Goal: Task Accomplishment & Management: Manage account settings

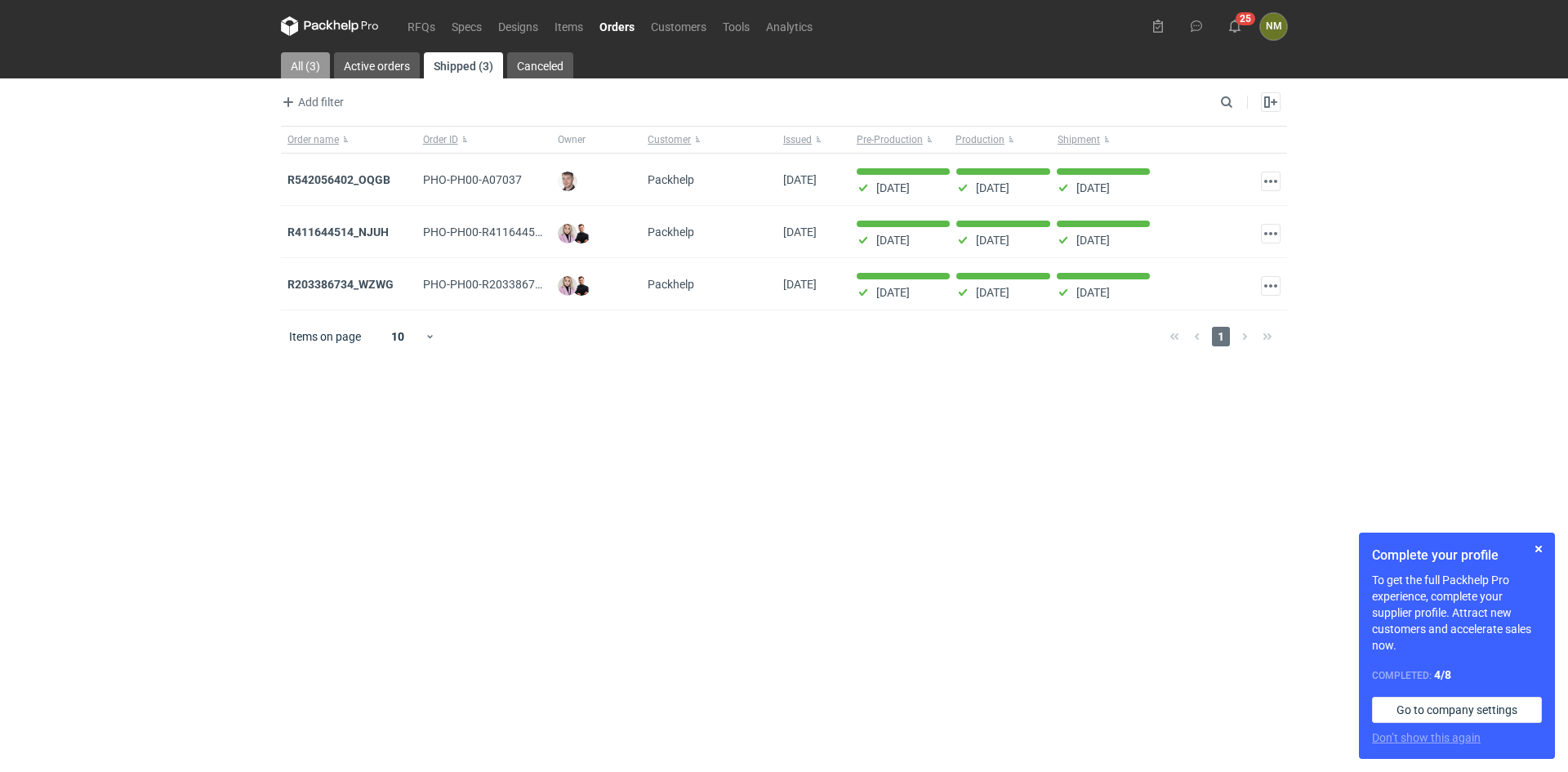
click at [301, 69] on link "All (3)" at bounding box center [305, 64] width 49 height 26
click at [443, 67] on link "Shipped (3)" at bounding box center [463, 64] width 78 height 26
click at [427, 17] on link "RFQs" at bounding box center [421, 26] width 44 height 19
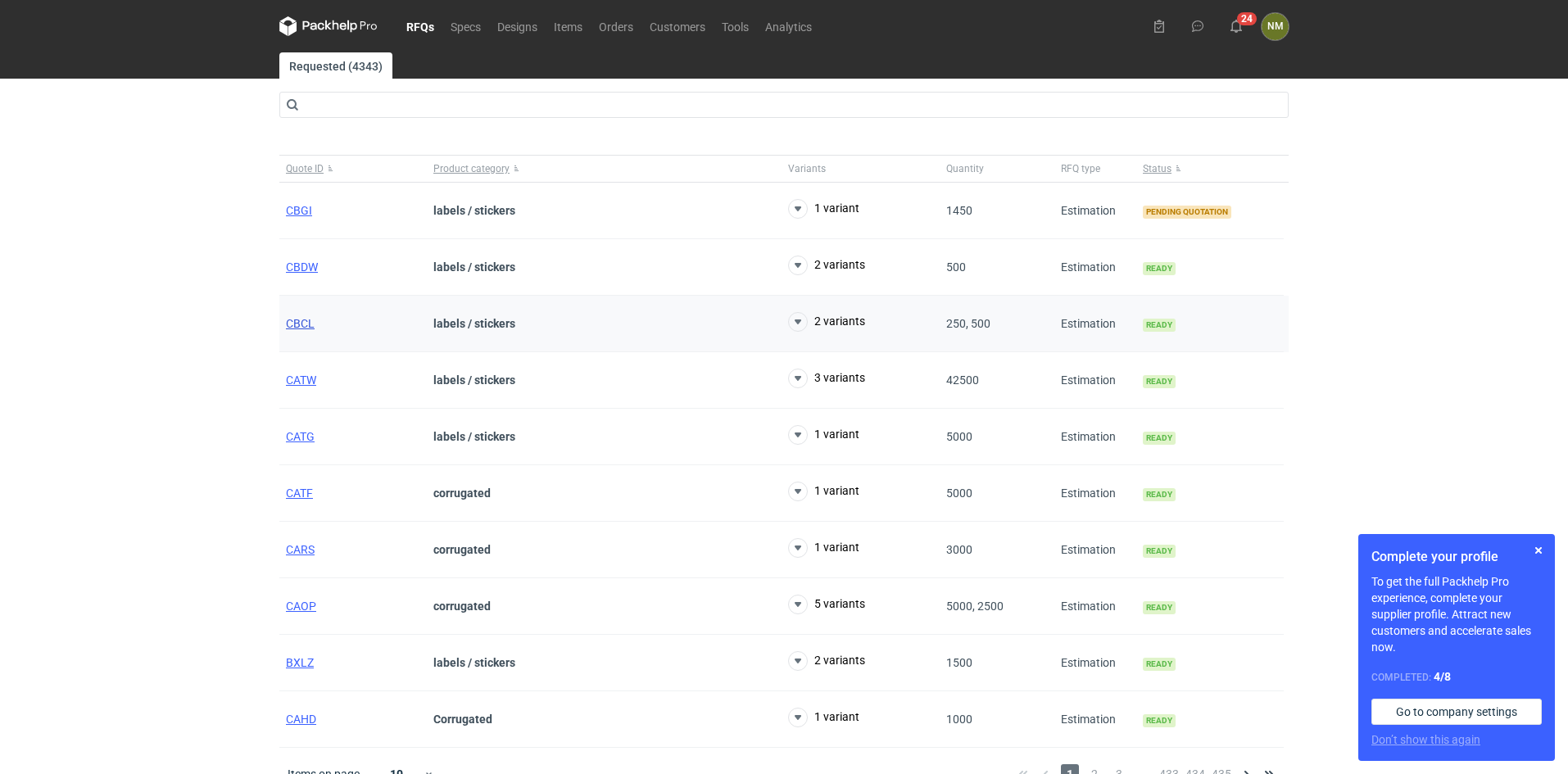
click at [301, 322] on span "CBCL" at bounding box center [300, 324] width 29 height 13
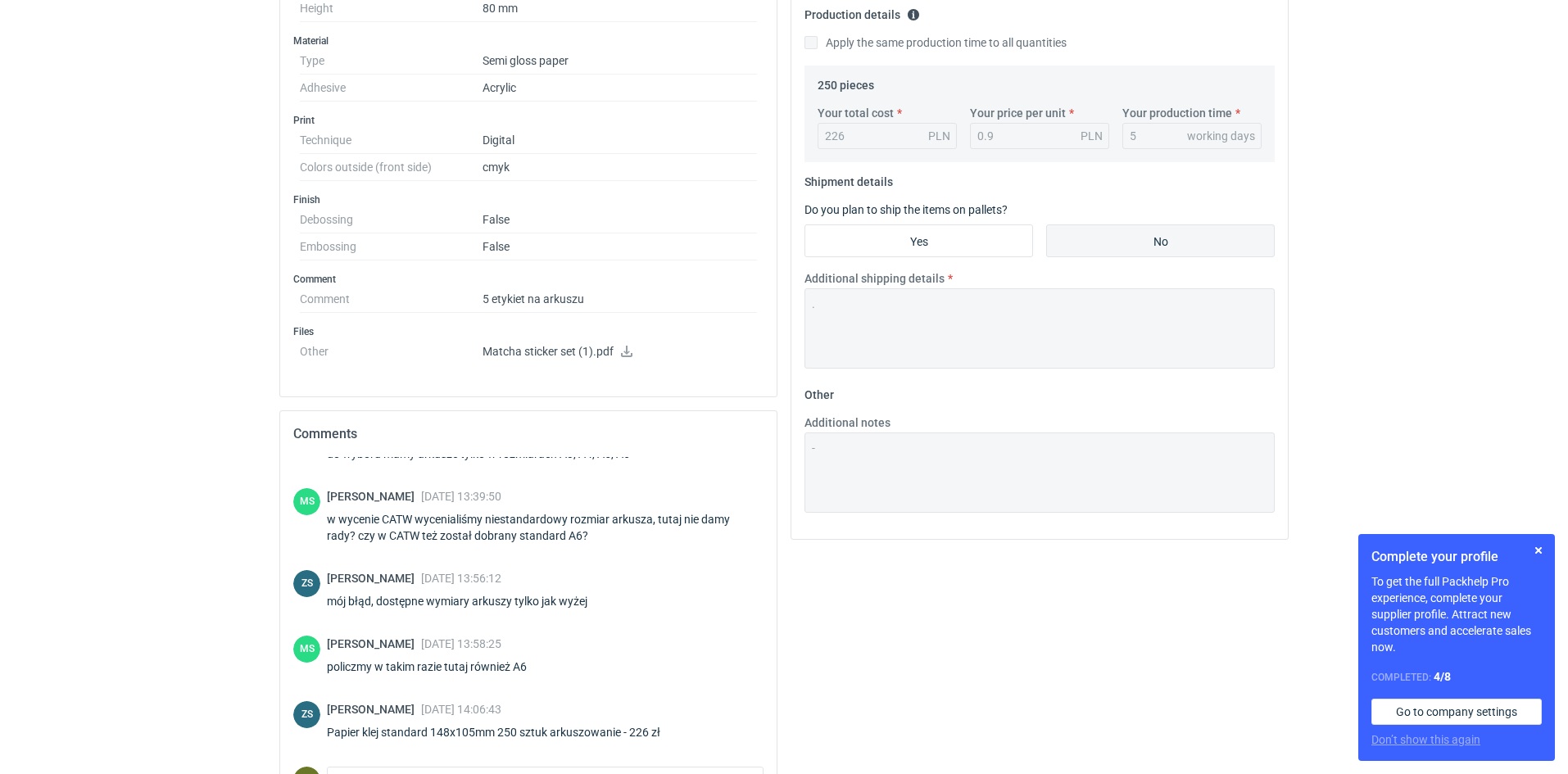
scroll to position [410, 0]
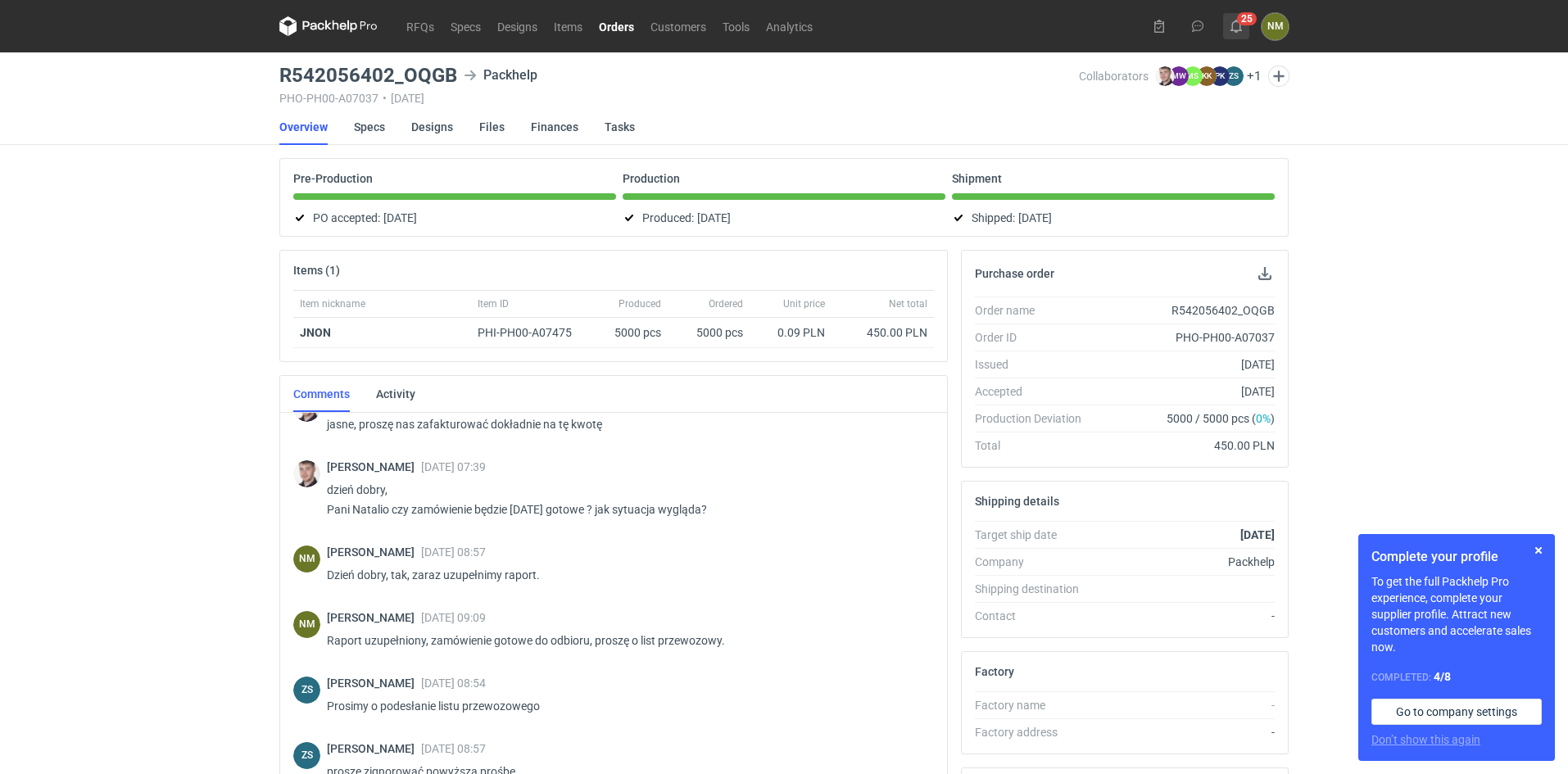
click at [1236, 27] on icon at bounding box center [1236, 26] width 14 height 13
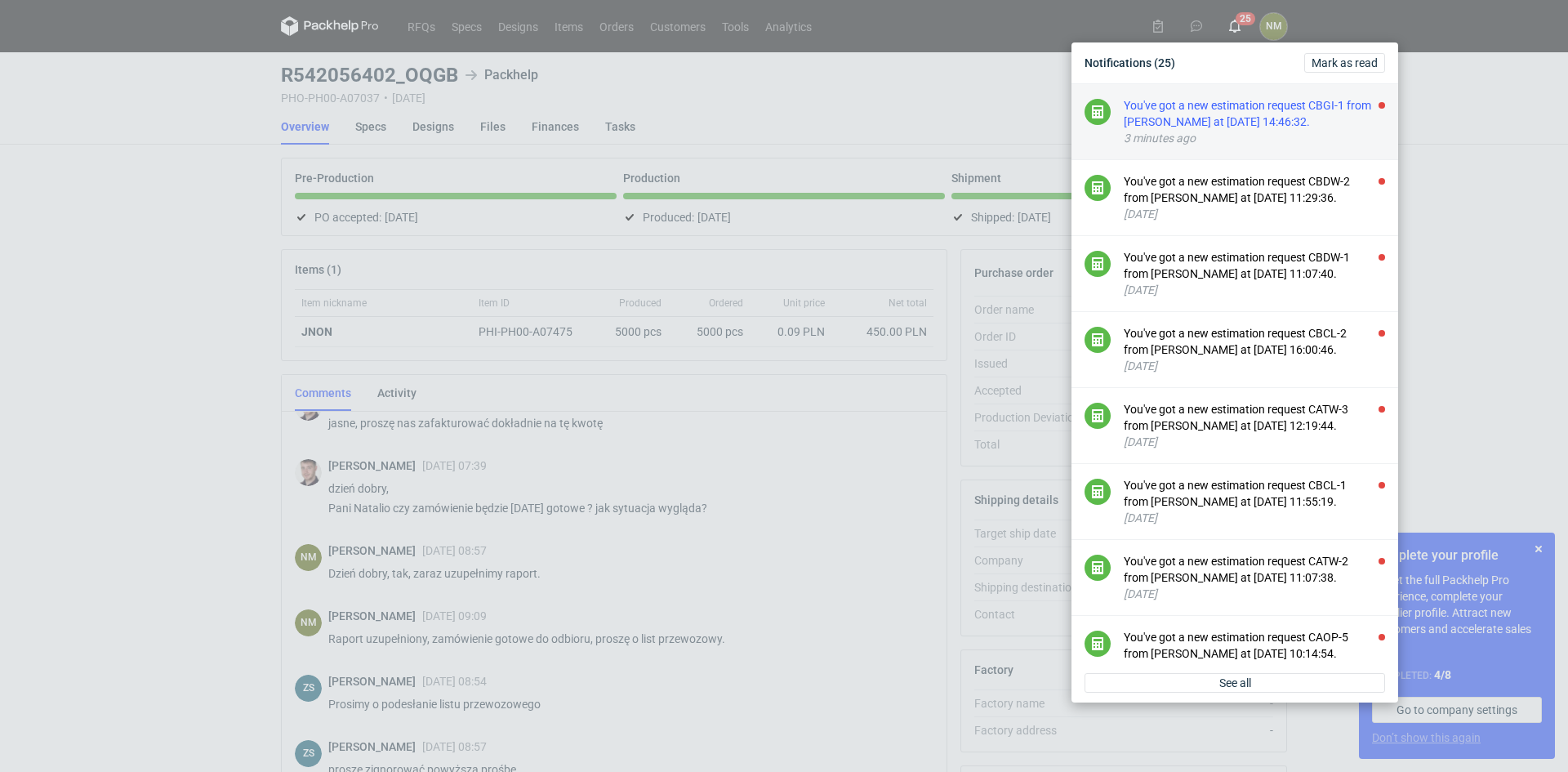
click at [1217, 131] on div "3 minutes ago" at bounding box center [1255, 137] width 261 height 16
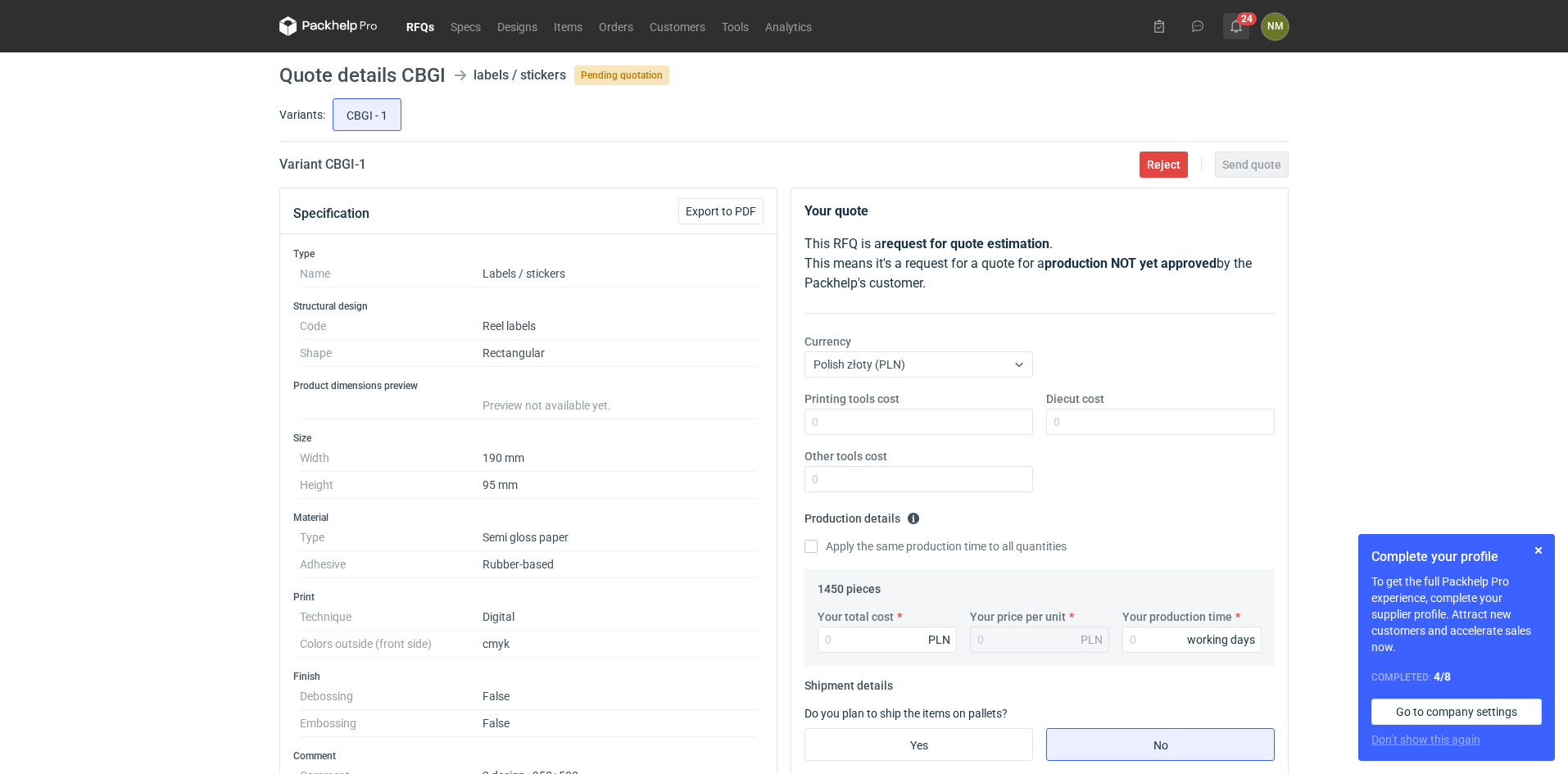
click at [1236, 19] on use at bounding box center [1236, 26] width 12 height 13
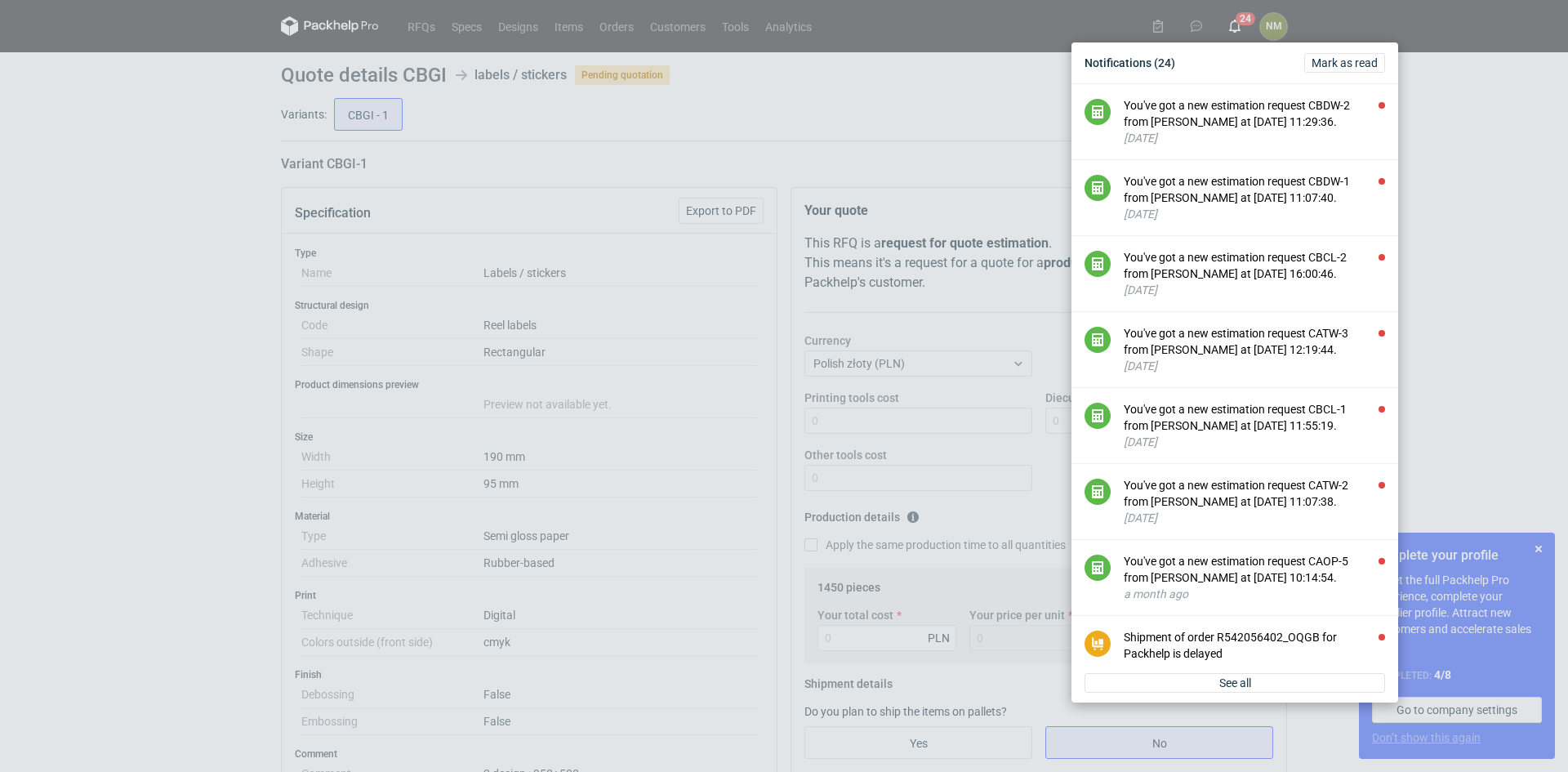
click at [761, 149] on div "Notifications (24) Mark as read You've got a new estimation request CBDW-2 from…" at bounding box center [784, 386] width 1568 height 772
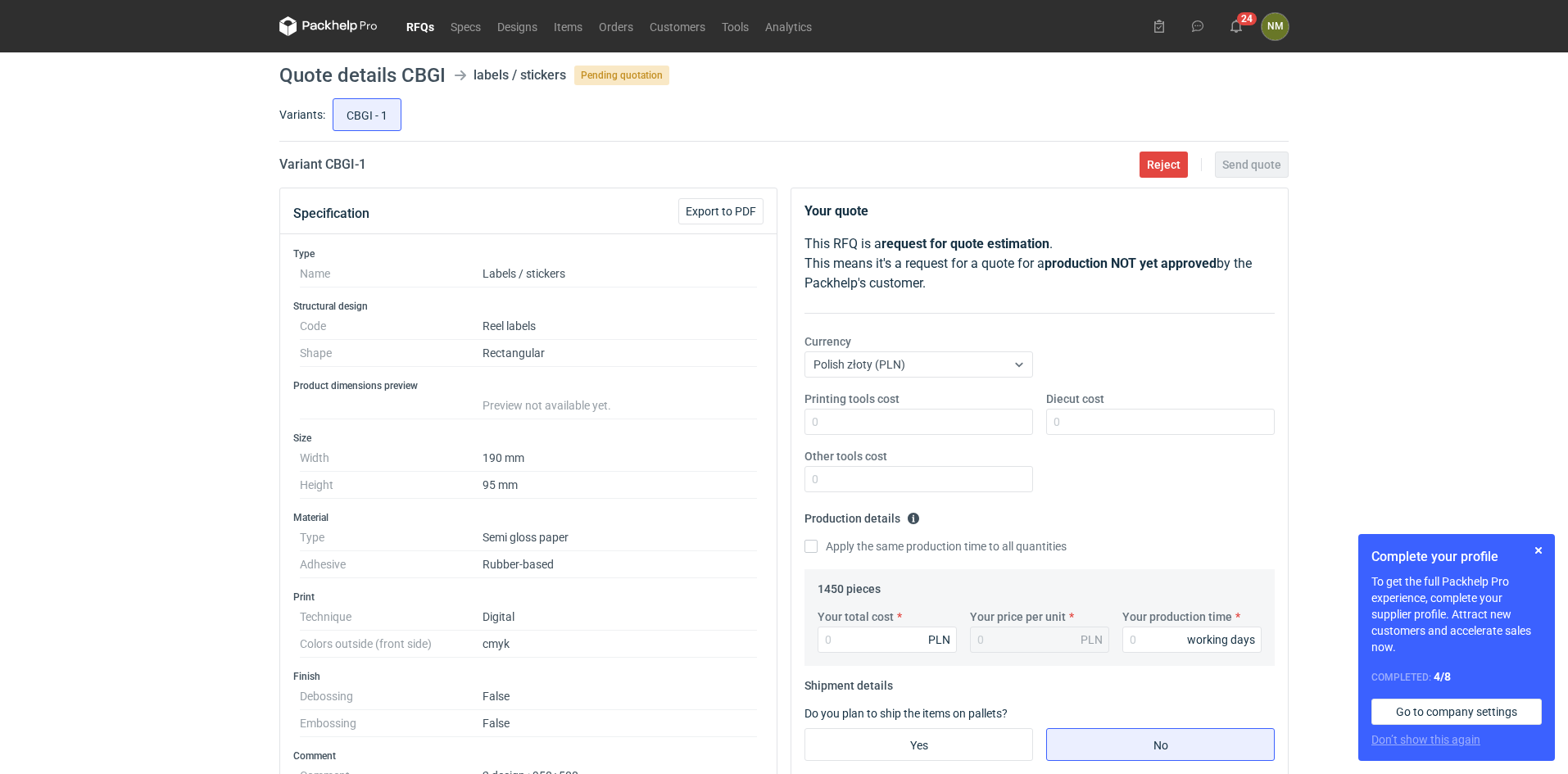
click at [638, 76] on span "Pending quotation" at bounding box center [621, 75] width 95 height 19
click at [366, 117] on input "CBGI - 1" at bounding box center [367, 115] width 68 height 31
radio input "true"
click at [609, 29] on link "Orders" at bounding box center [615, 26] width 51 height 19
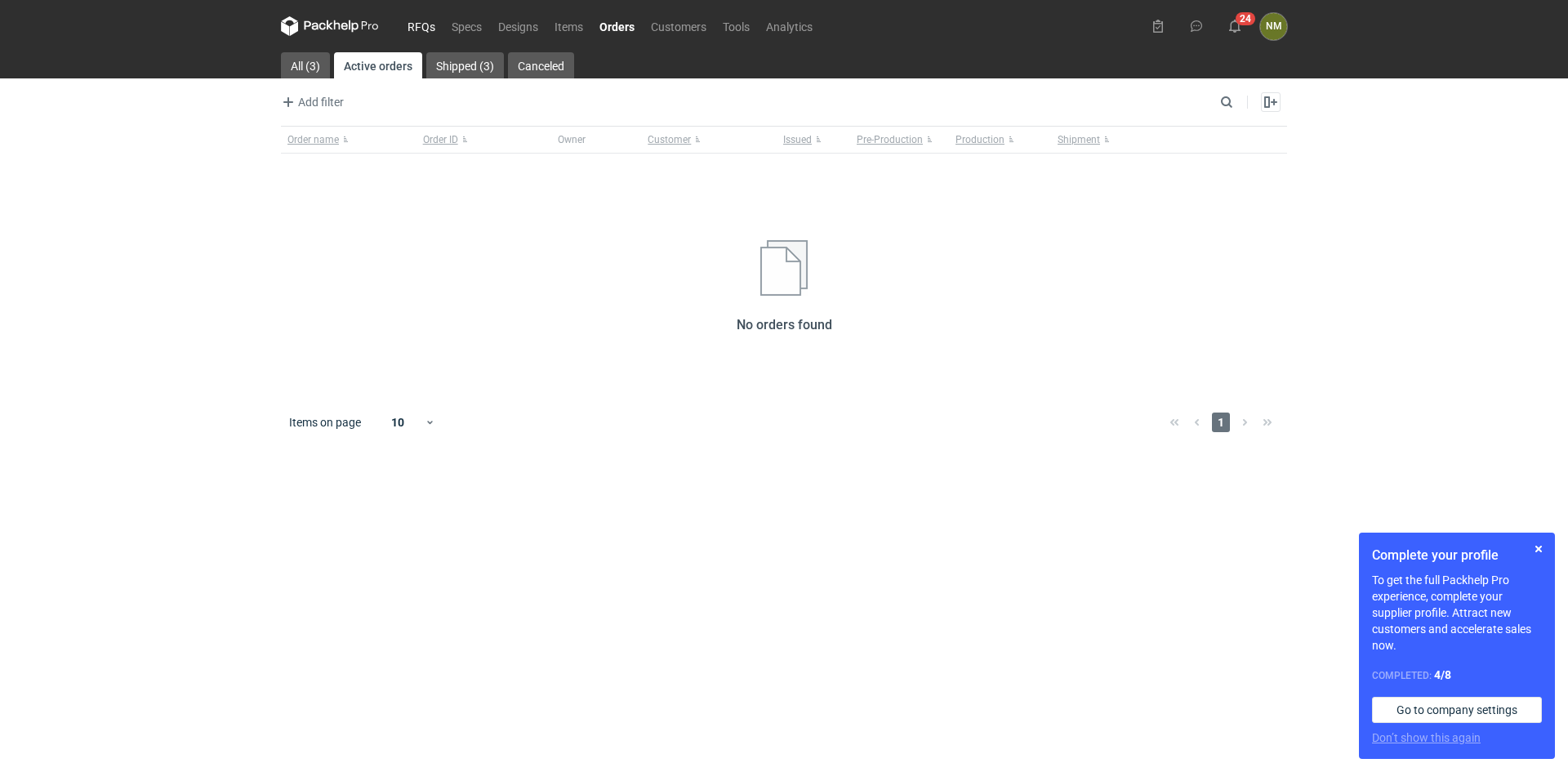
click at [423, 32] on link "RFQs" at bounding box center [421, 26] width 44 height 19
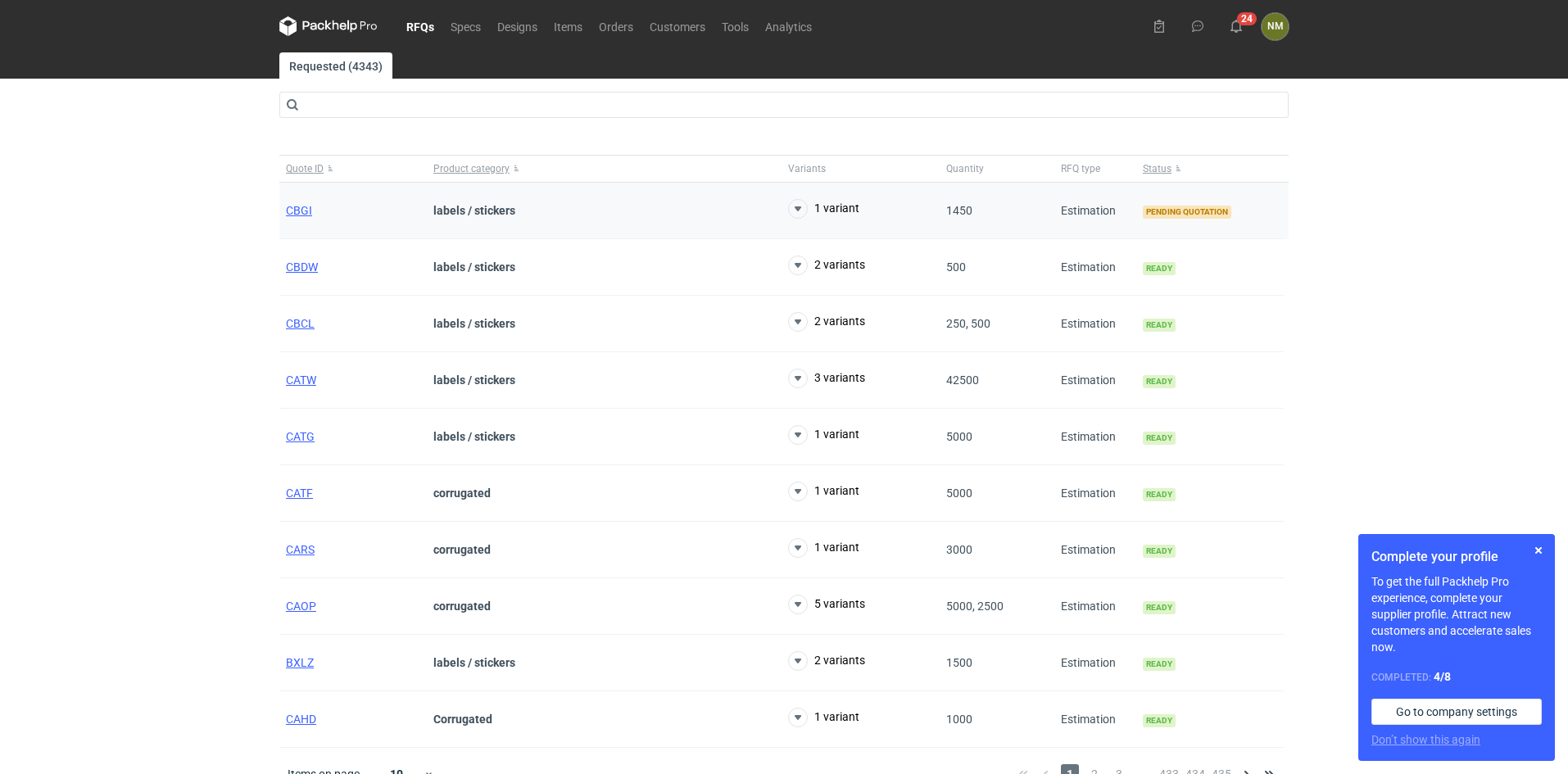
click at [727, 210] on div "labels / stickers" at bounding box center [604, 210] width 355 height 57
click at [798, 209] on use at bounding box center [798, 208] width 7 height 5
click at [306, 209] on span "CBGI" at bounding box center [298, 210] width 26 height 13
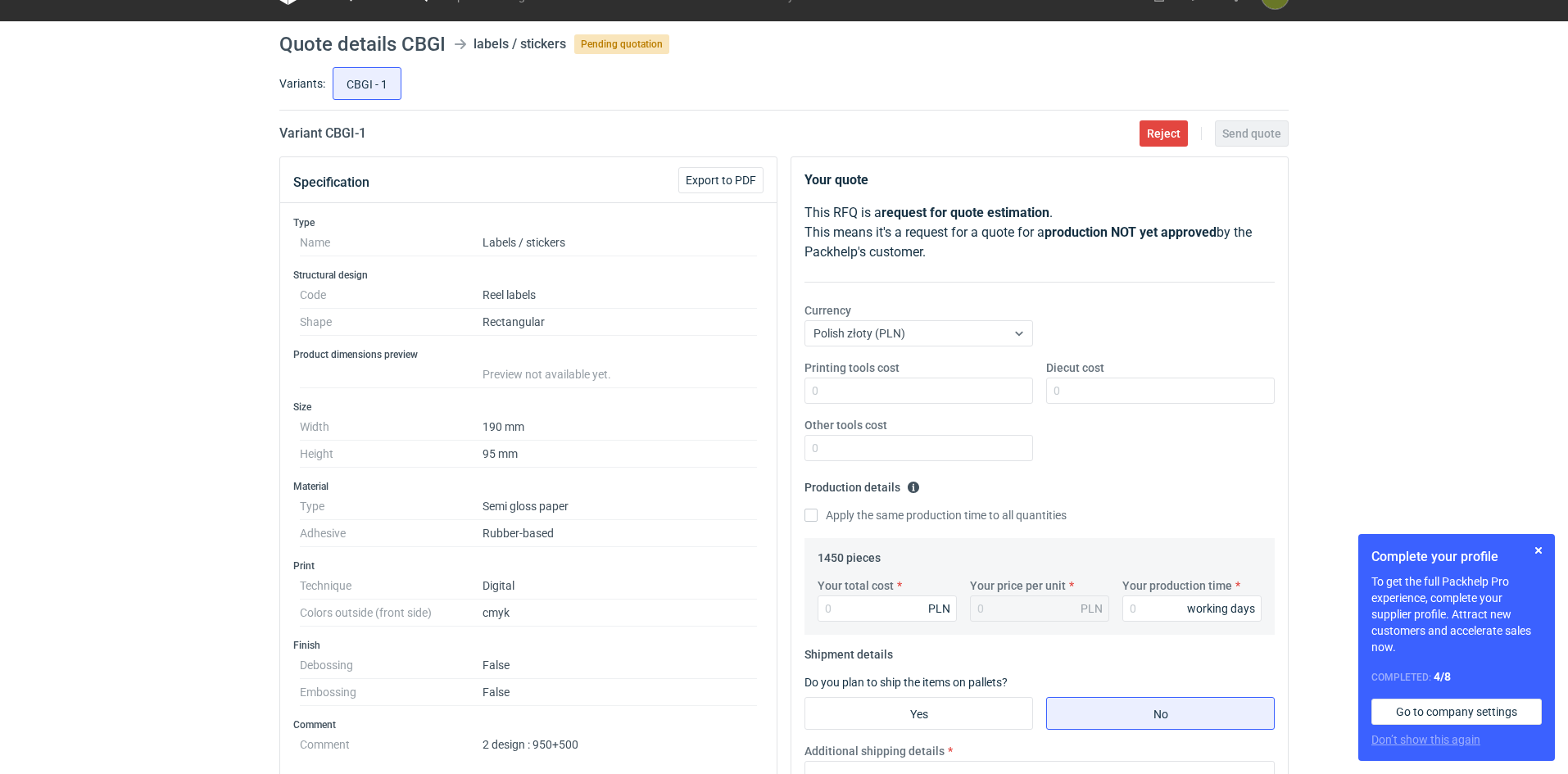
scroll to position [113, 0]
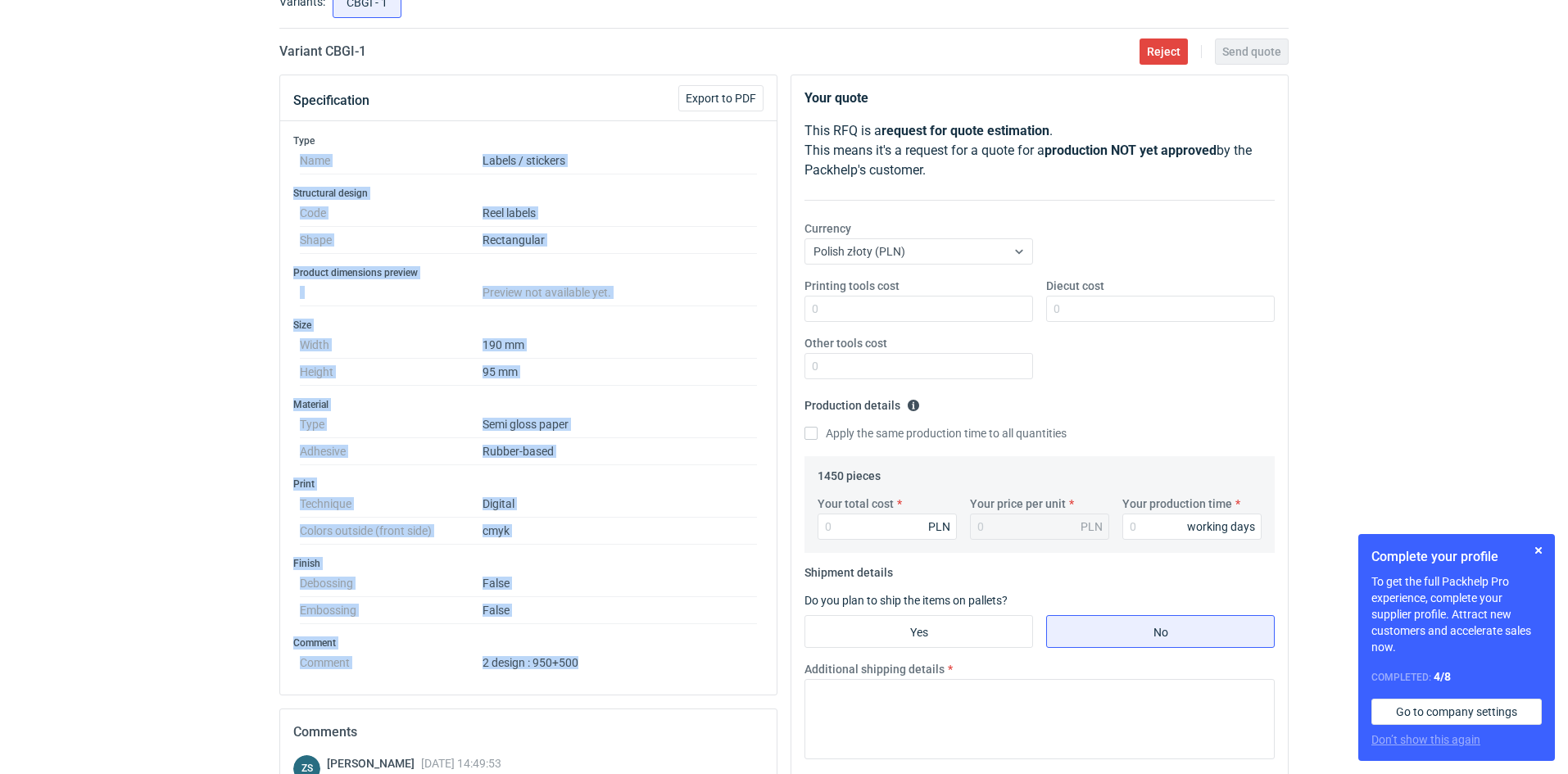
drag, startPoint x: 443, startPoint y: 147, endPoint x: 618, endPoint y: 661, distance: 543.0
click at [618, 661] on div "Type Name Labels / stickers Structural design Code Reel labels Shape Rectangula…" at bounding box center [527, 408] width 497 height 574
click at [595, 465] on dd "Rubber-based" at bounding box center [619, 451] width 275 height 27
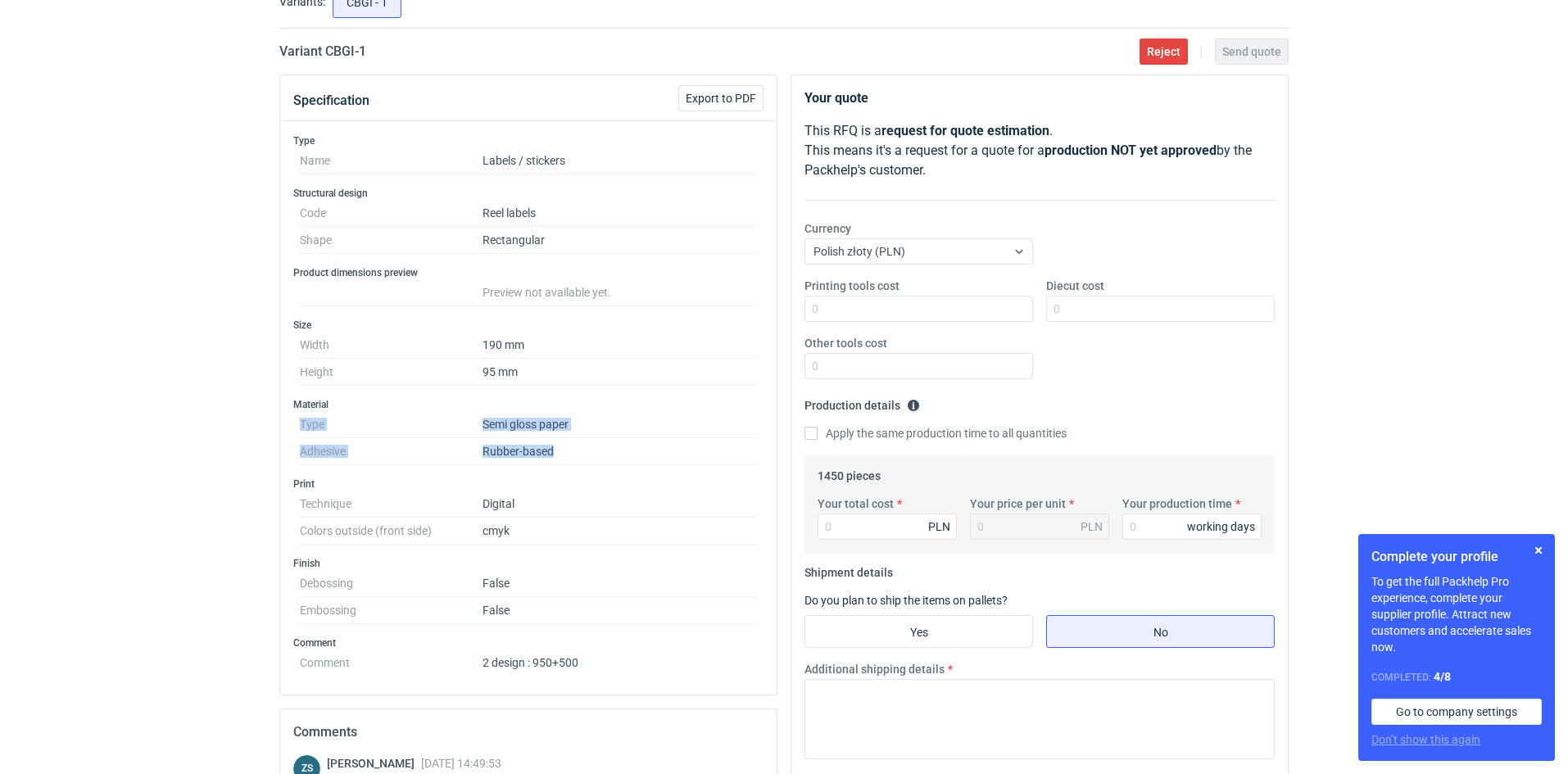
drag, startPoint x: 575, startPoint y: 454, endPoint x: 275, endPoint y: 421, distance: 301.8
click at [275, 421] on div "Specification Export to PDF Type Name Labels / stickers Structural design Code …" at bounding box center [528, 587] width 511 height 1027
click at [601, 485] on h3 "Print" at bounding box center [528, 484] width 471 height 13
drag, startPoint x: 480, startPoint y: 666, endPoint x: 601, endPoint y: 664, distance: 121.0
click at [601, 664] on dl "Comment 2 design : 950+500" at bounding box center [528, 659] width 457 height 19
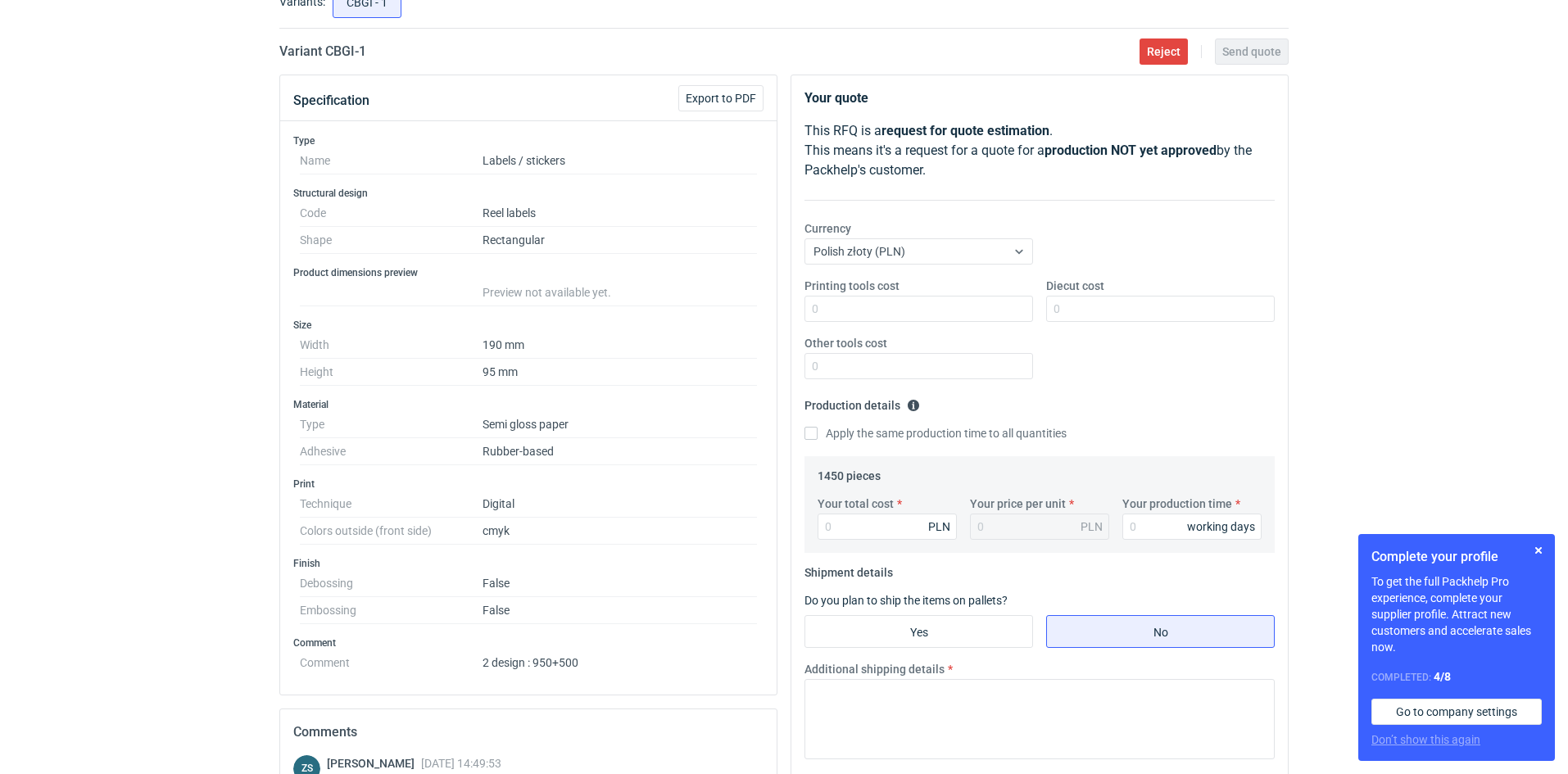
click at [592, 644] on h3 "Comment" at bounding box center [528, 643] width 471 height 13
click at [874, 522] on input "Your total cost" at bounding box center [887, 526] width 139 height 26
paste input "486.51"
type input "486.51"
type input "0.34"
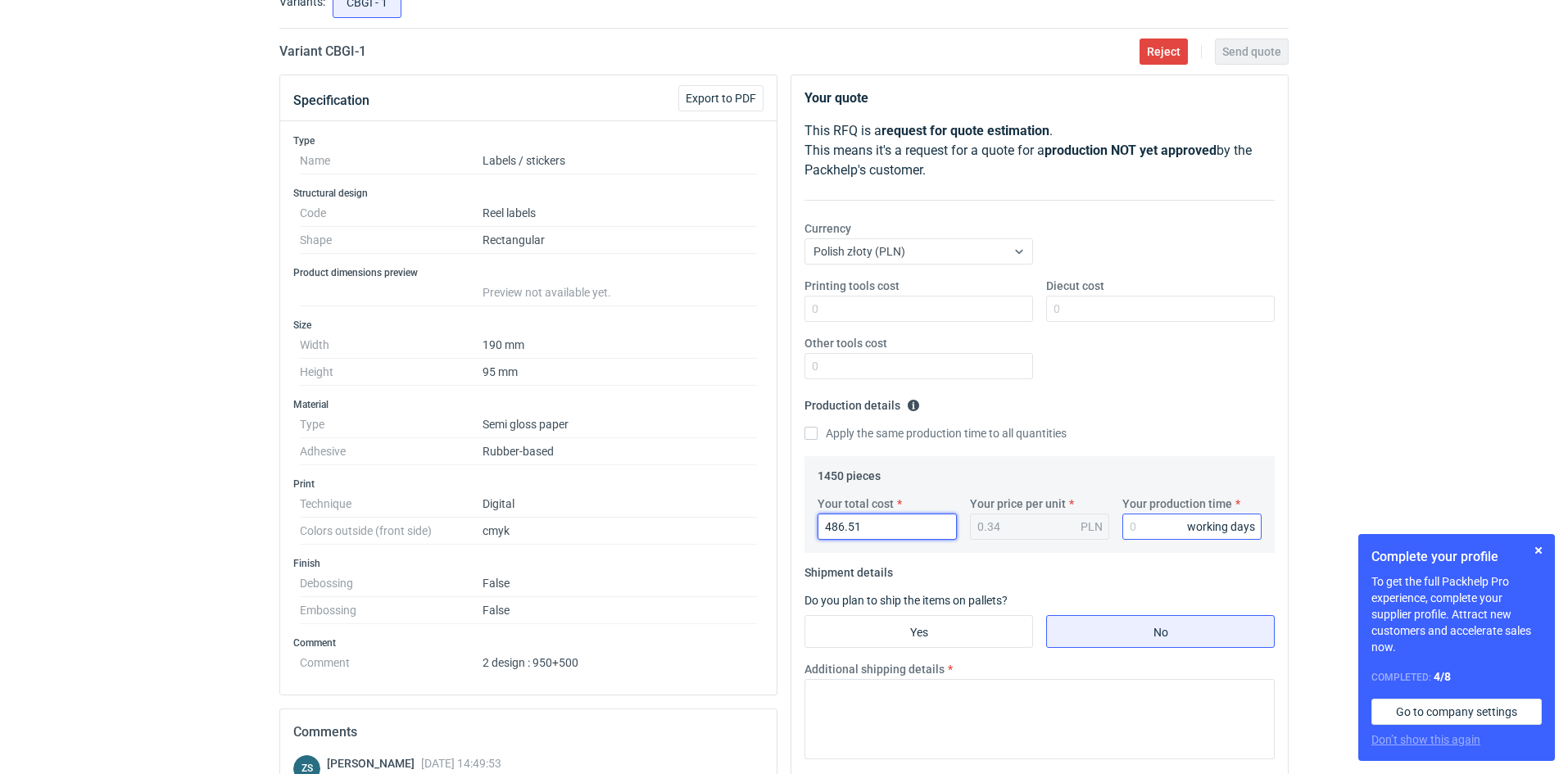
type input "486.51"
click at [1157, 524] on input "Your production time" at bounding box center [1192, 526] width 139 height 26
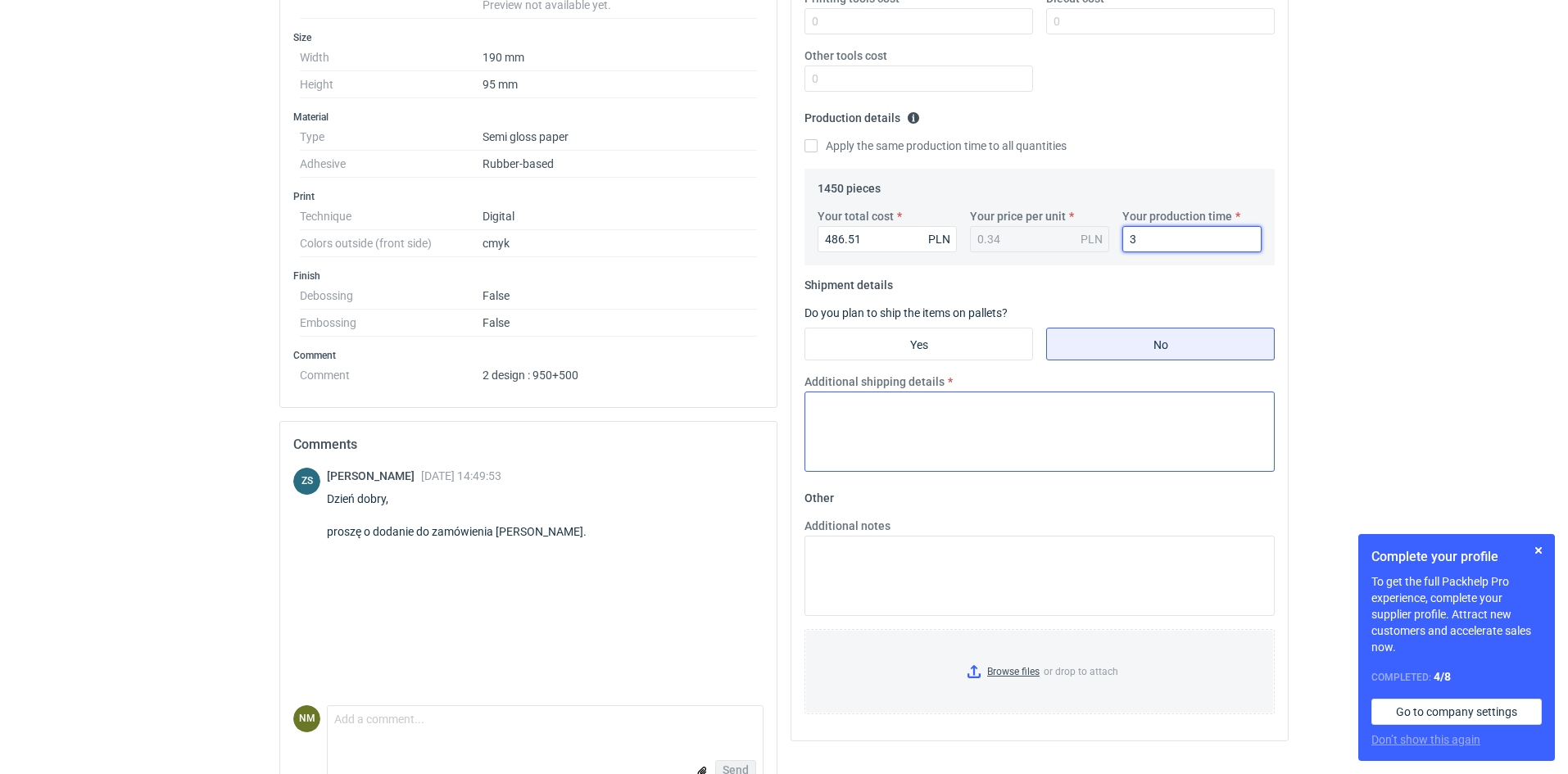
scroll to position [440, 0]
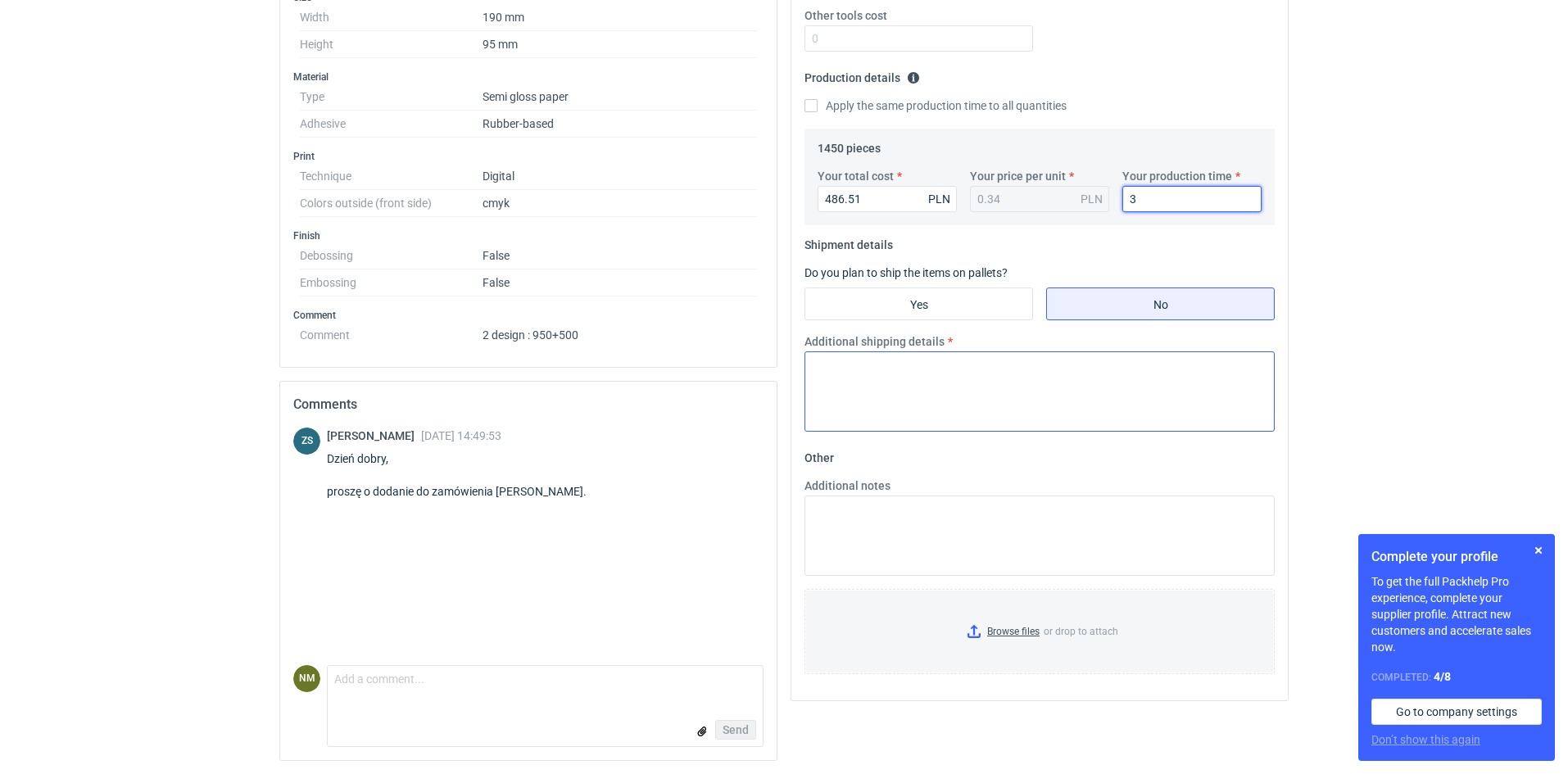
type input "3"
click at [899, 379] on textarea "Additional shipping details" at bounding box center [1040, 390] width 471 height 80
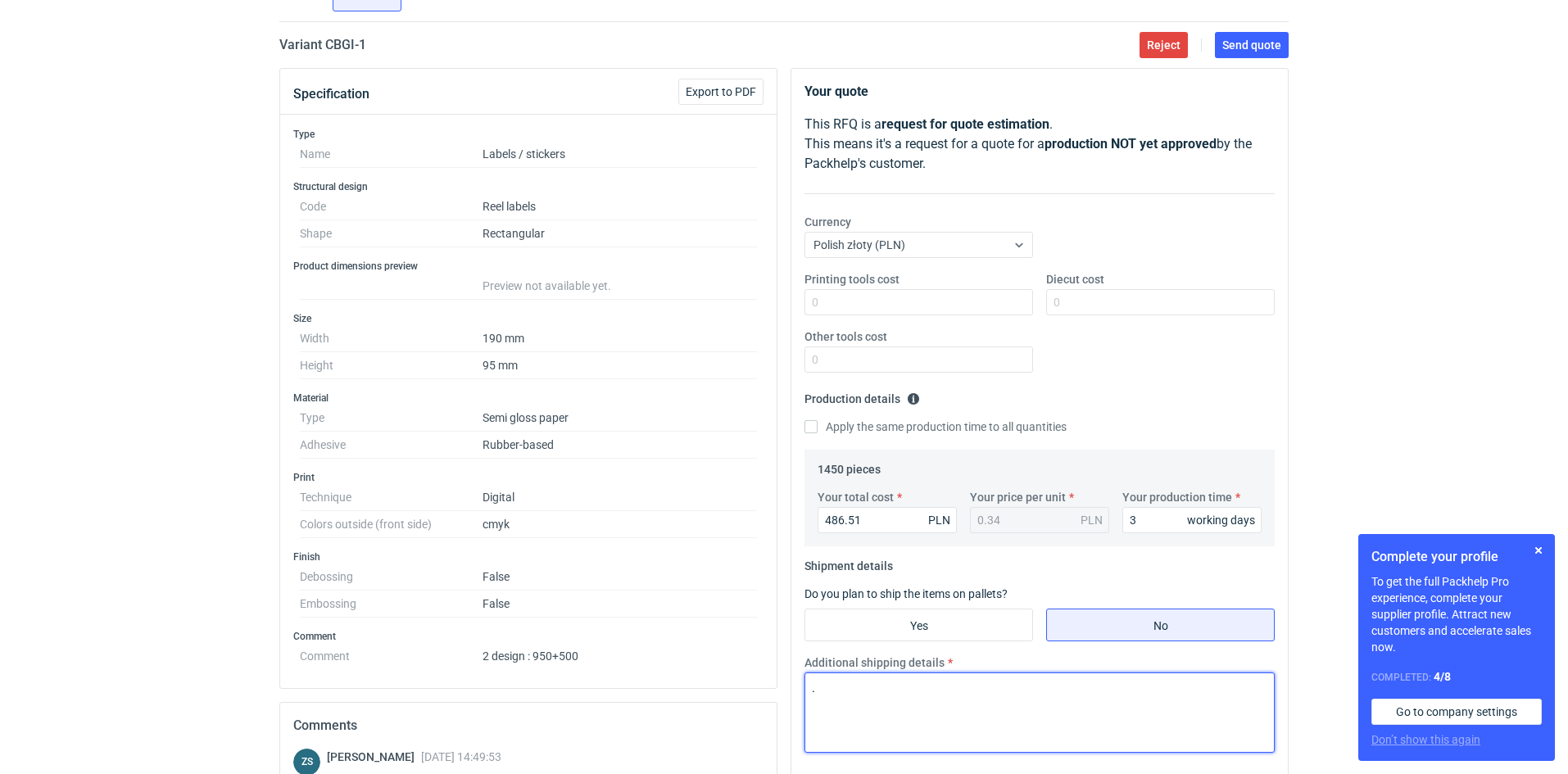
scroll to position [0, 0]
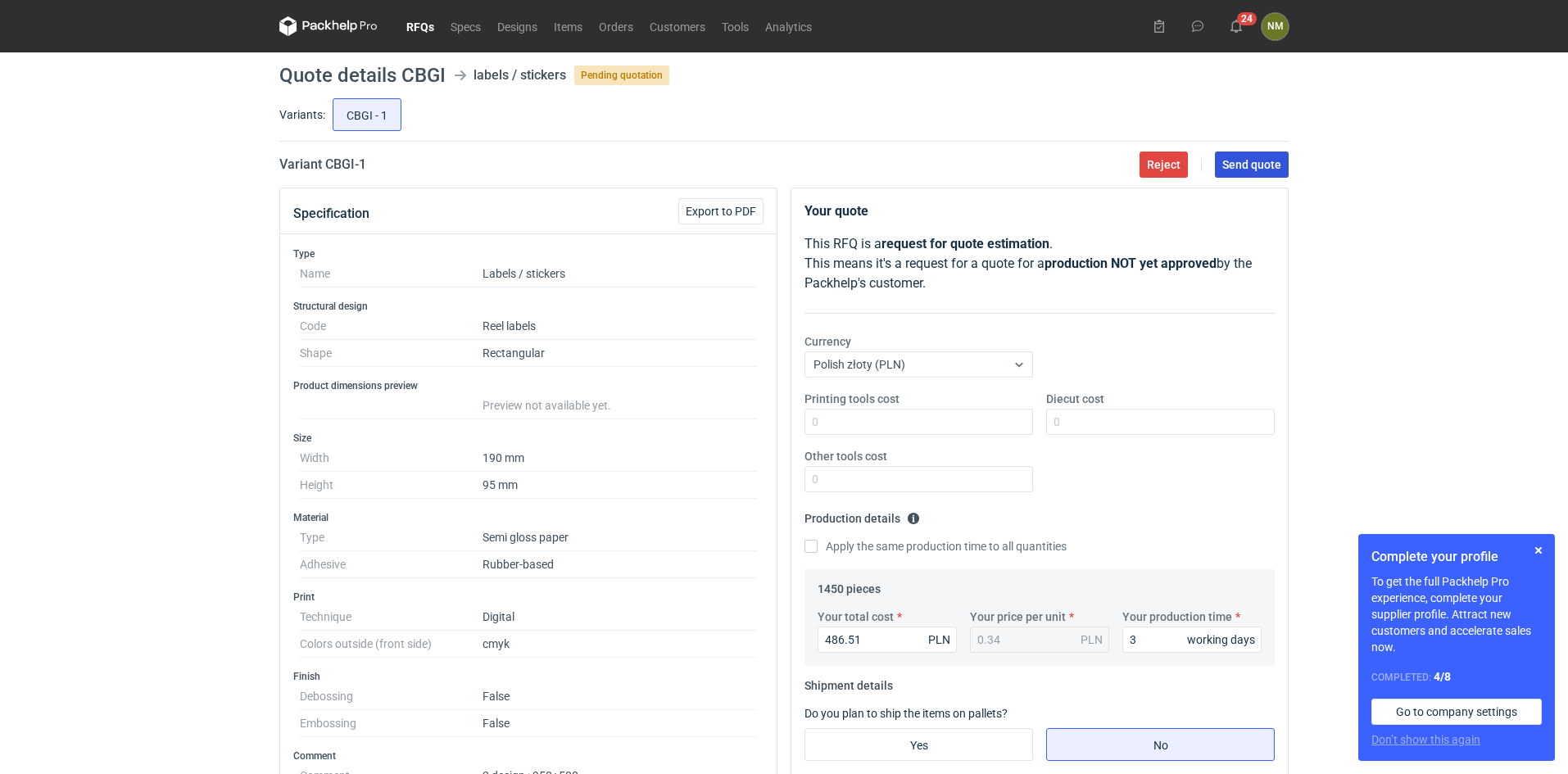
type textarea "."
click at [1253, 170] on span "Send quote" at bounding box center [1251, 165] width 59 height 12
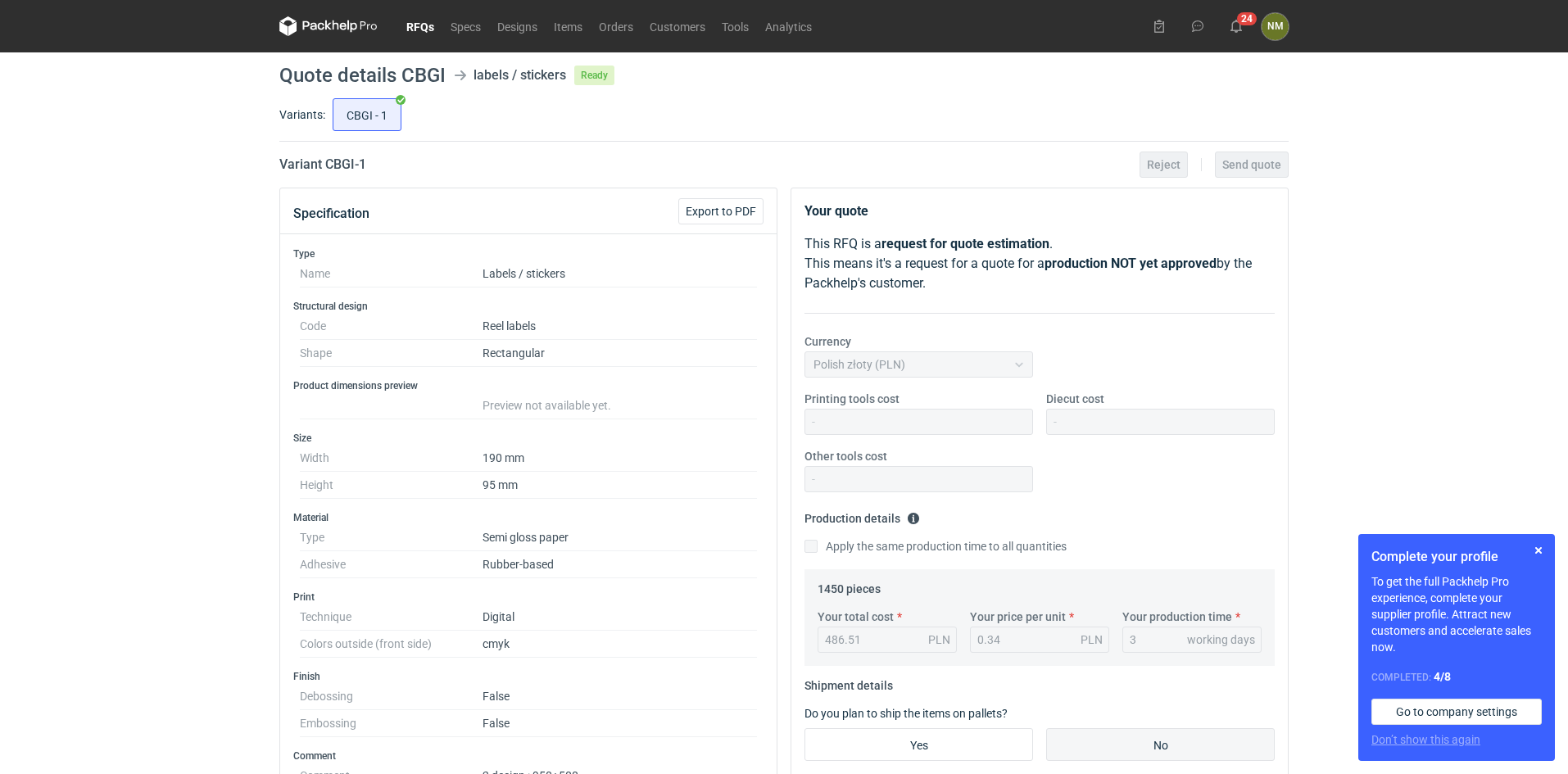
click at [419, 27] on link "RFQs" at bounding box center [420, 26] width 44 height 19
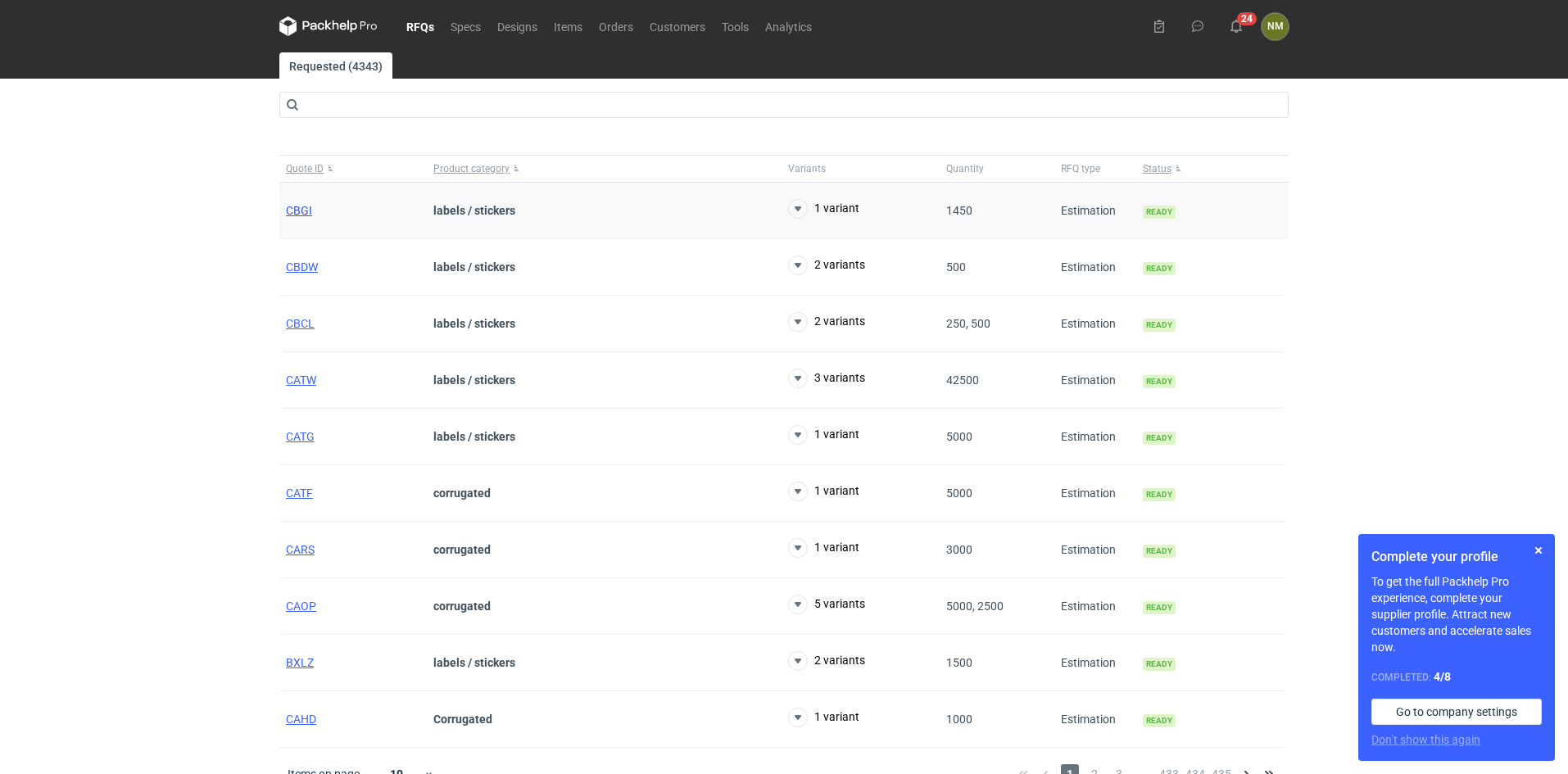
click at [298, 208] on span "CBGI" at bounding box center [298, 210] width 26 height 13
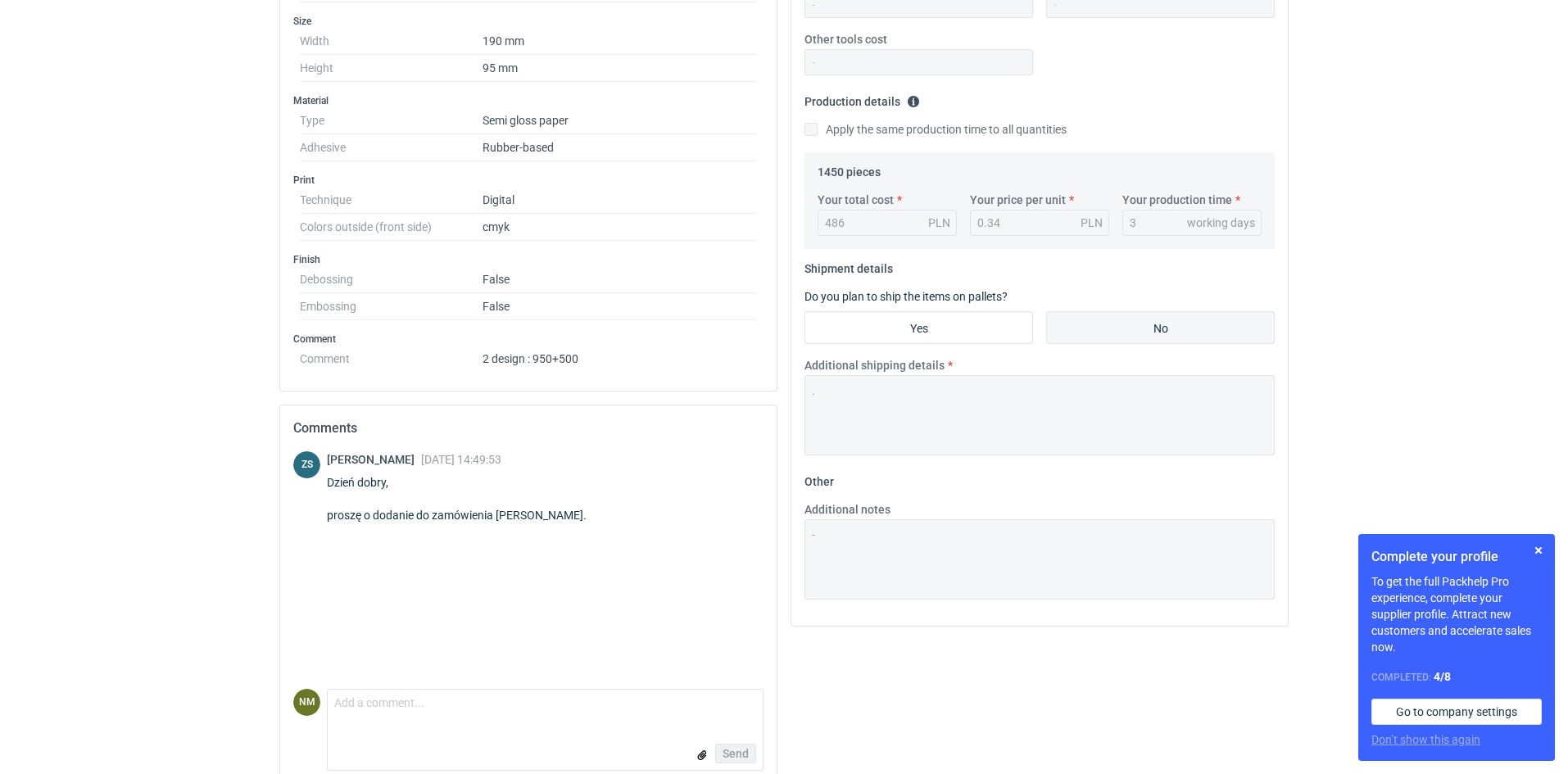
scroll to position [440, 0]
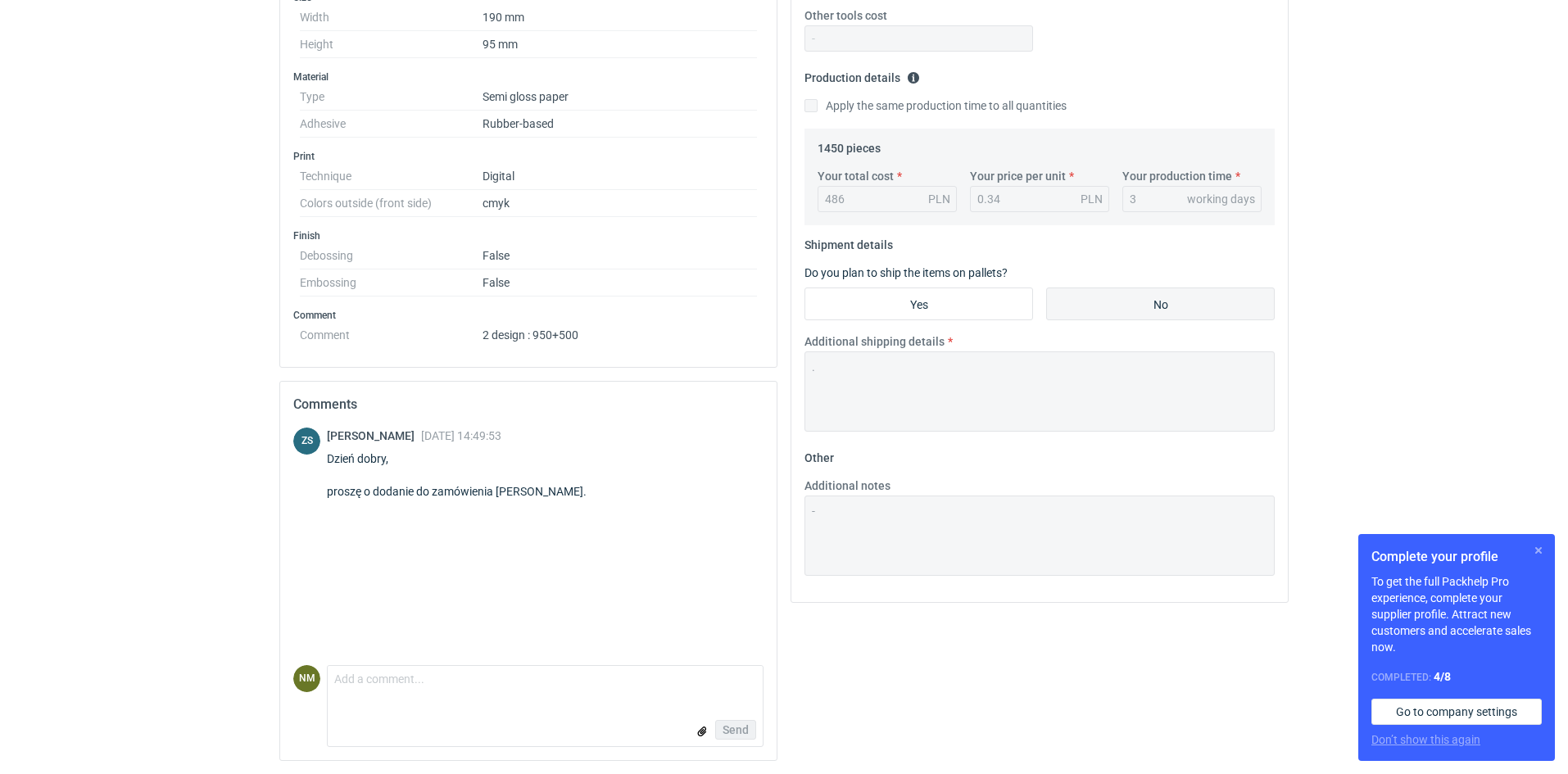
drag, startPoint x: 1536, startPoint y: 551, endPoint x: 1410, endPoint y: 567, distance: 127.0
click at [1533, 551] on button "button" at bounding box center [1538, 550] width 19 height 19
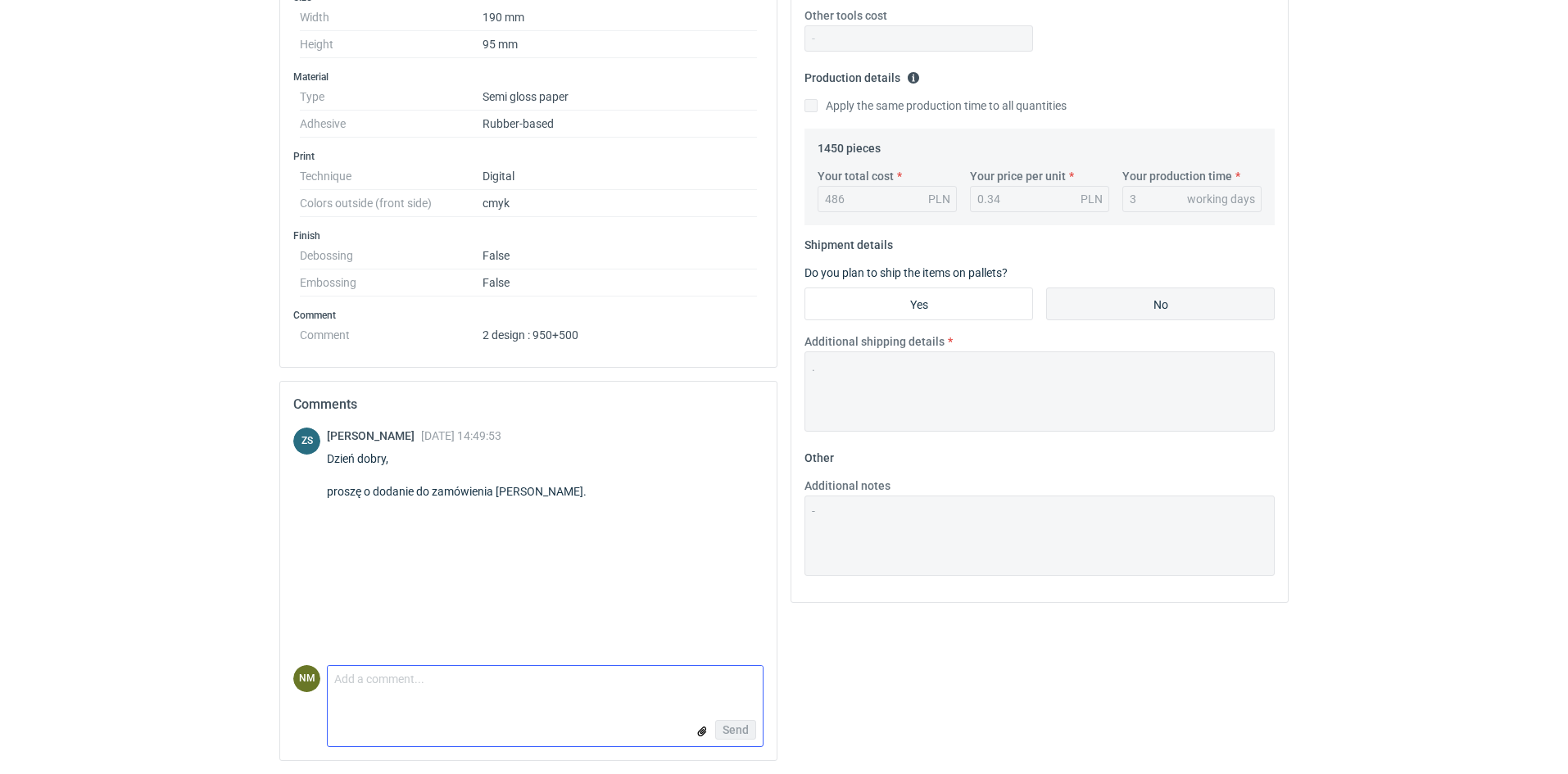
click at [405, 693] on textarea "Comment message" at bounding box center [545, 683] width 435 height 35
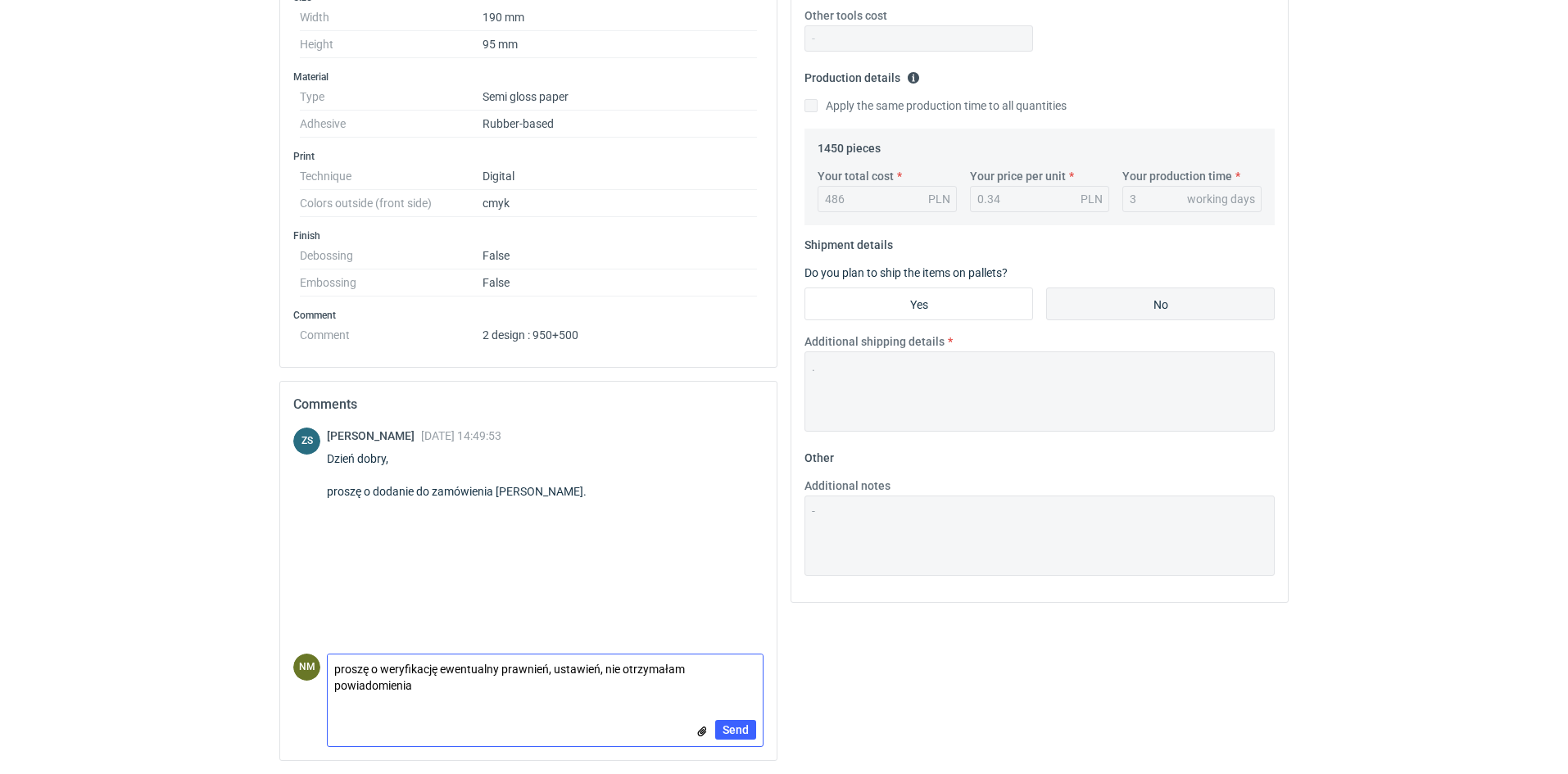
scroll to position [0, 0]
click at [497, 662] on textarea "proszę o weryfikację ewentualny prawnień, ustawień, nie otrzymałam powiadomieni…" at bounding box center [545, 678] width 435 height 46
click at [521, 680] on textarea "proszę o weryfikację ewentualnych uprawnień, ustawień, nie otrzymałam powiadomi…" at bounding box center [545, 678] width 435 height 46
drag, startPoint x: 332, startPoint y: 666, endPoint x: 365, endPoint y: 666, distance: 33.0
click at [337, 666] on textarea "proszę o weryfikację ewentualnych uprawnień, ustawień, nie otrzymałam powiadomi…" at bounding box center [545, 678] width 435 height 46
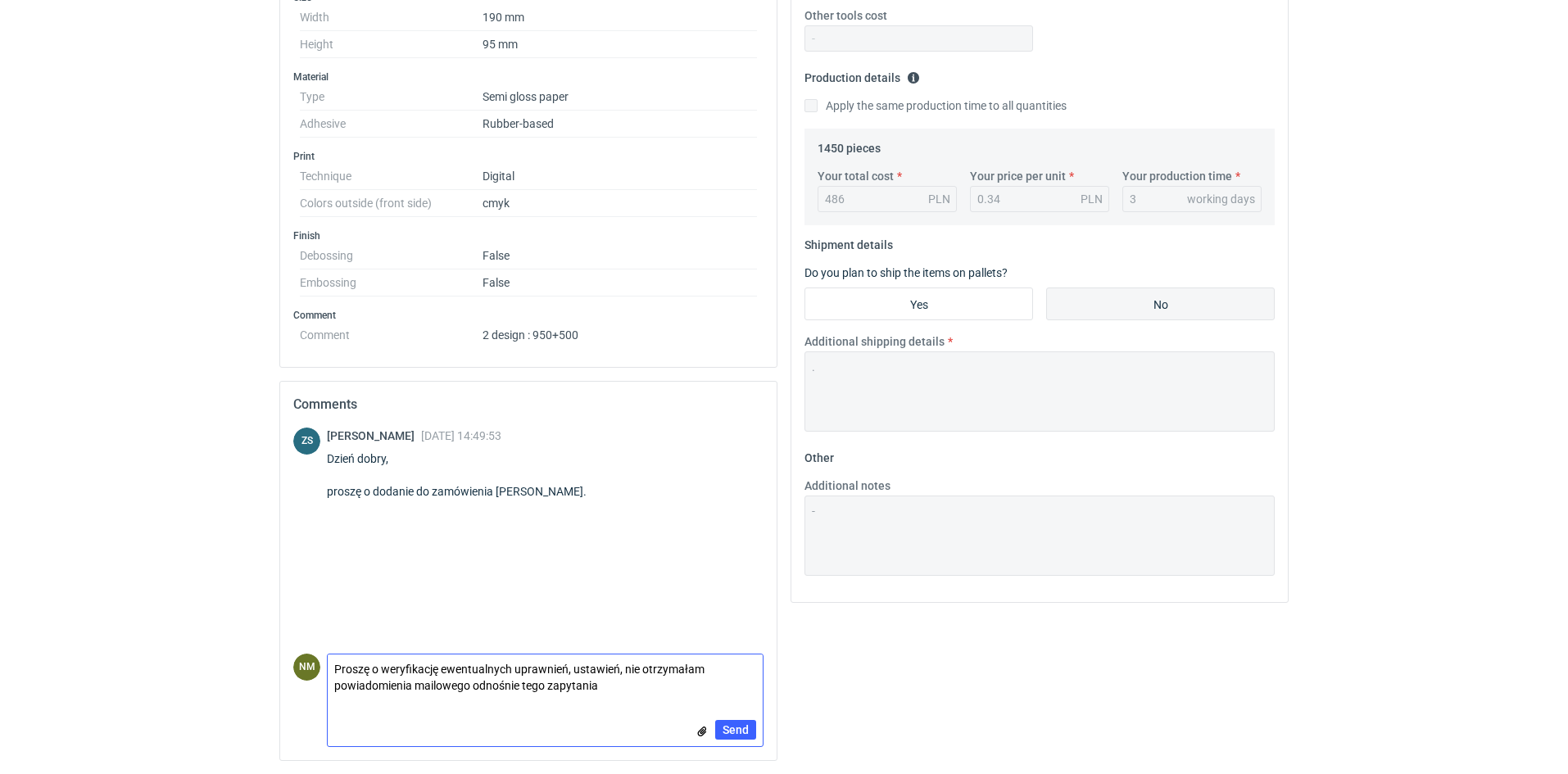
click at [601, 685] on textarea "Proszę o weryfikację ewentualnych uprawnień, ustawień, nie otrzymałam powiadomi…" at bounding box center [545, 678] width 435 height 46
type textarea "Proszę o weryfikację ewentualnych uprawnień, ustawień, nie otrzymałam powiadomi…"
drag, startPoint x: 658, startPoint y: 694, endPoint x: 238, endPoint y: 651, distance: 422.2
